Goal: Navigation & Orientation: Find specific page/section

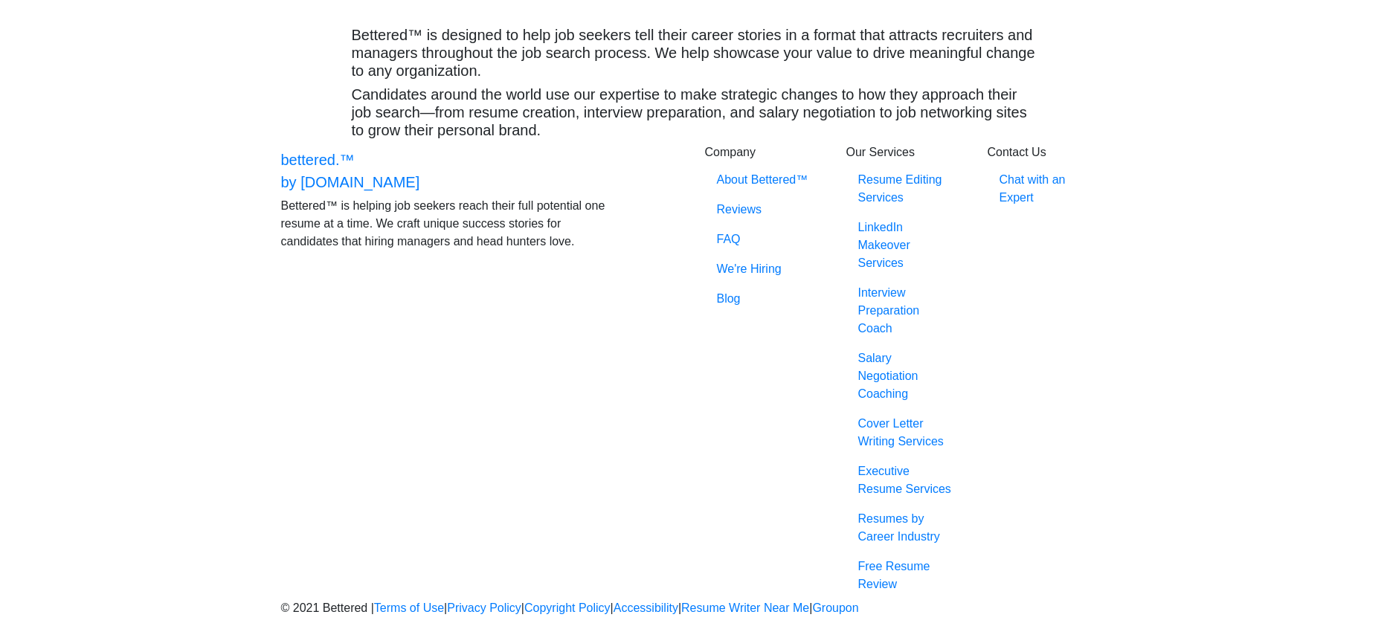
scroll to position [551, 0]
click at [872, 538] on link "Resumes by Career Industry" at bounding box center [905, 528] width 119 height 48
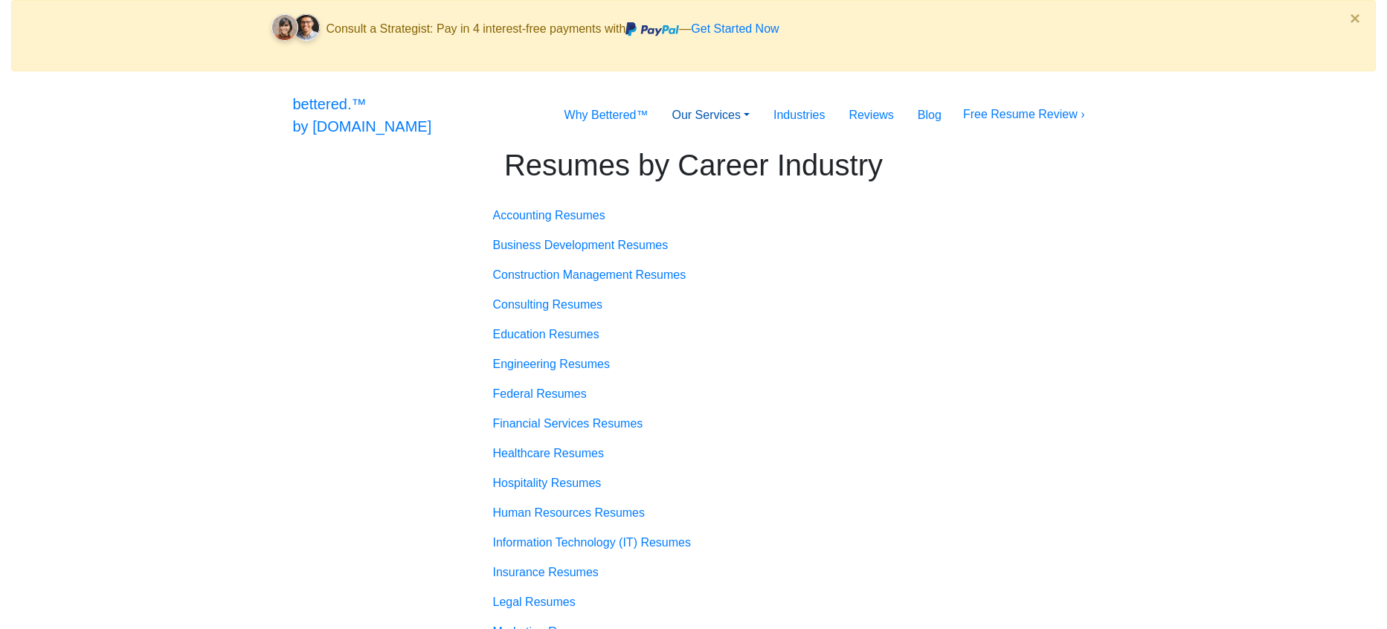
click at [762, 100] on link "Our Services" at bounding box center [711, 115] width 102 height 30
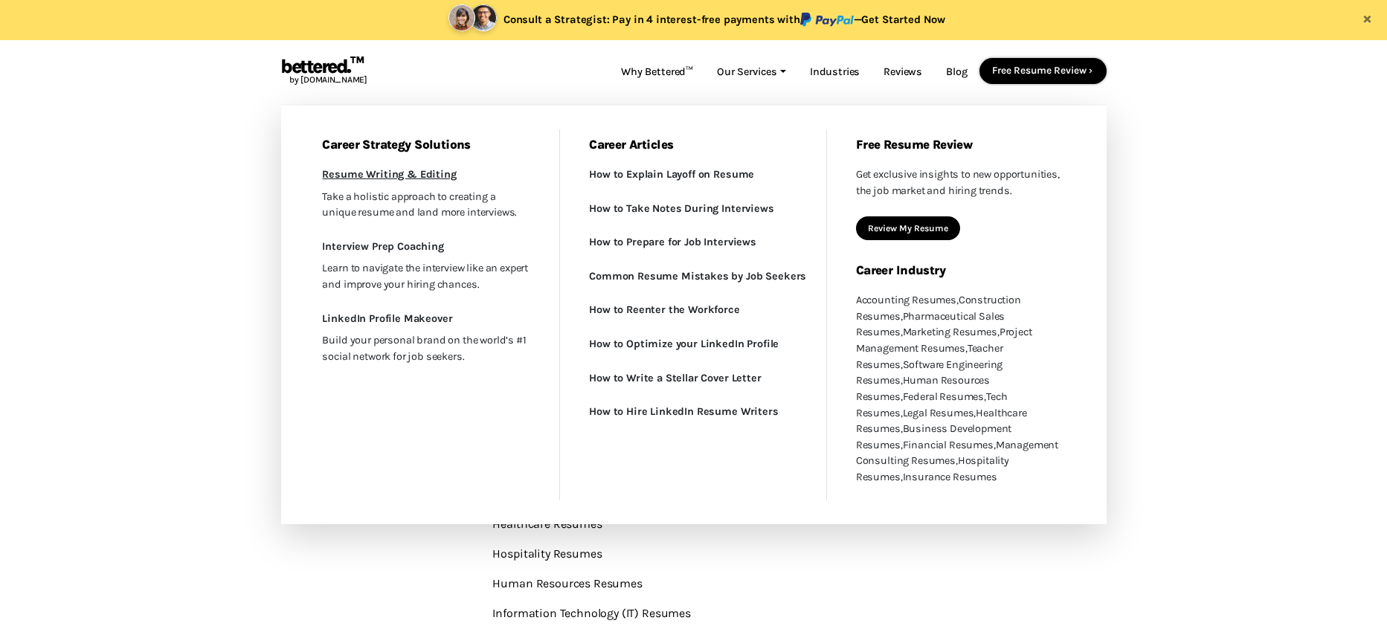
click at [389, 179] on link "Resume Writing & Editing New" at bounding box center [427, 175] width 244 height 22
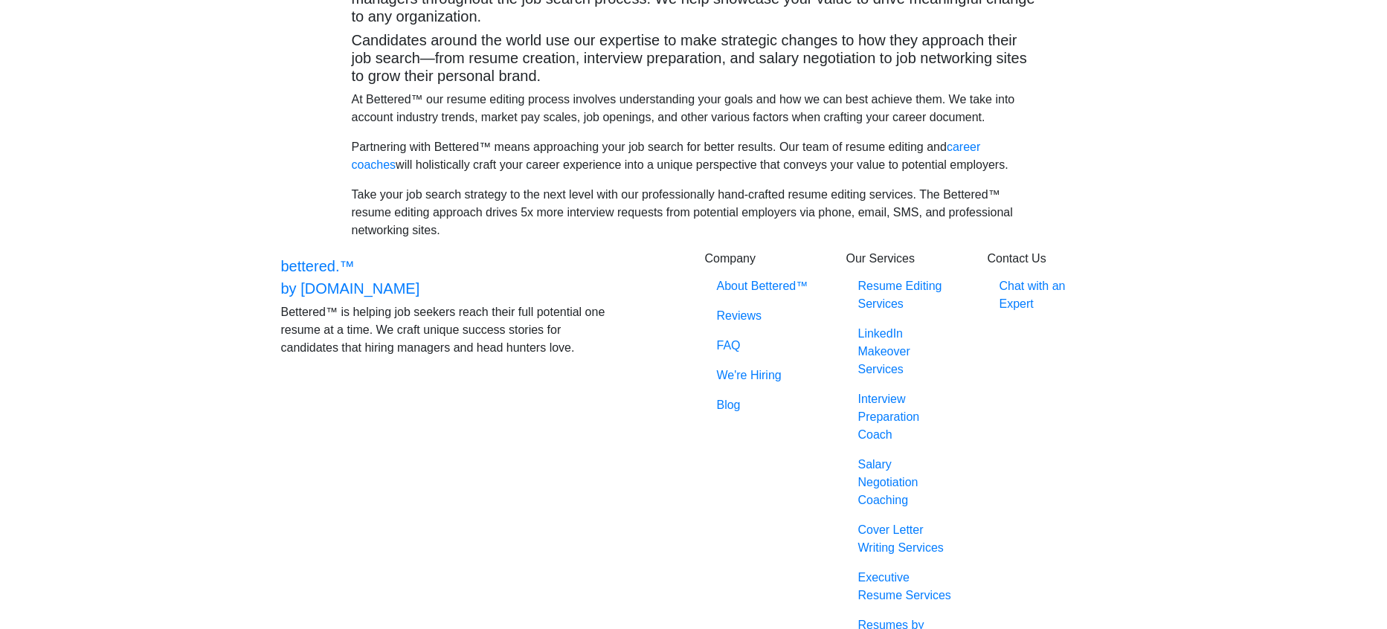
scroll to position [495, 0]
